Goal: Task Accomplishment & Management: Use online tool/utility

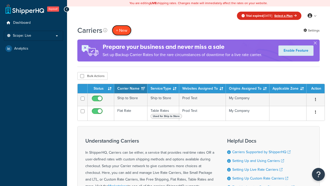
click at [122, 30] on button "+ New" at bounding box center [122, 30] width 20 height 11
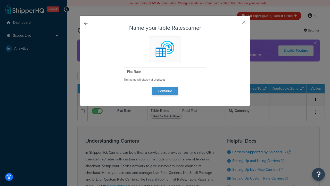
type input "Flat Rate"
click at [165, 91] on button "Continue" at bounding box center [165, 91] width 26 height 8
